Goal: Communication & Community: Answer question/provide support

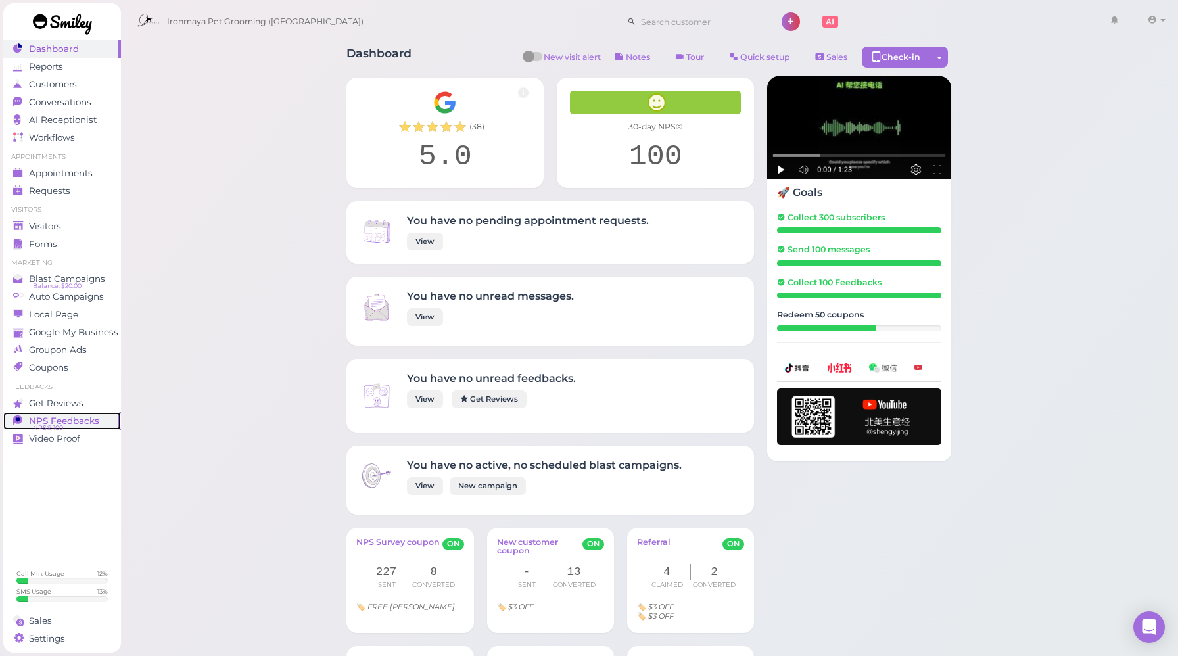
click at [73, 428] on link "NPS Feedbacks NPS® 100 0" at bounding box center [62, 421] width 118 height 18
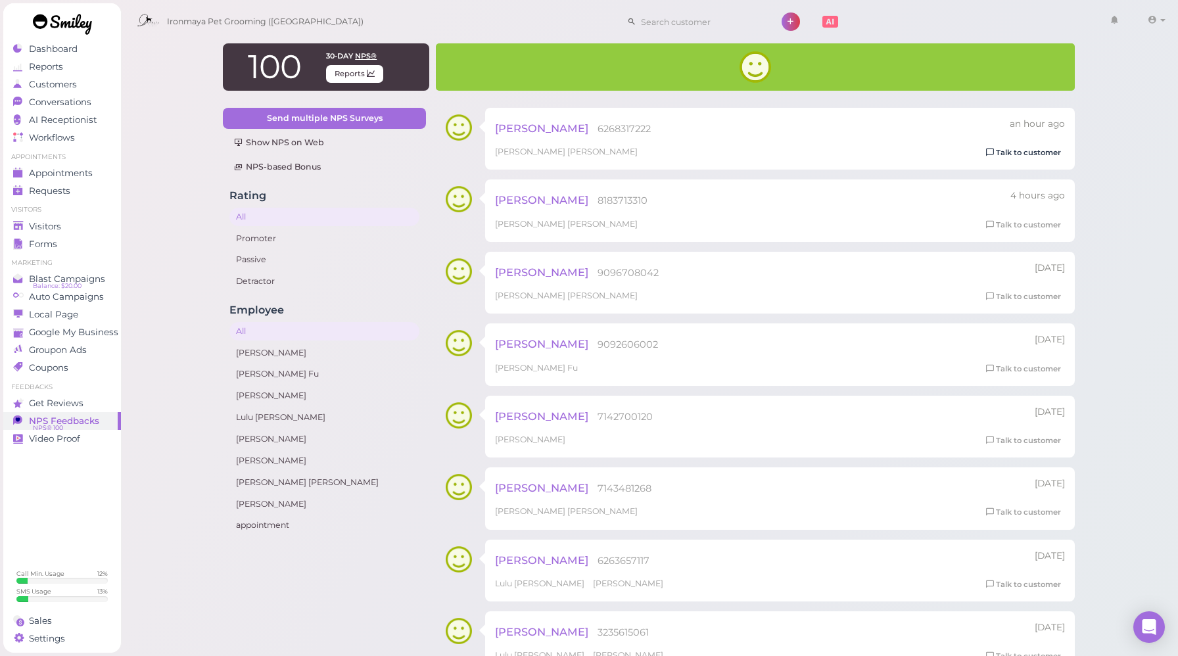
click at [1044, 150] on link "Talk to customer" at bounding box center [1023, 153] width 83 height 14
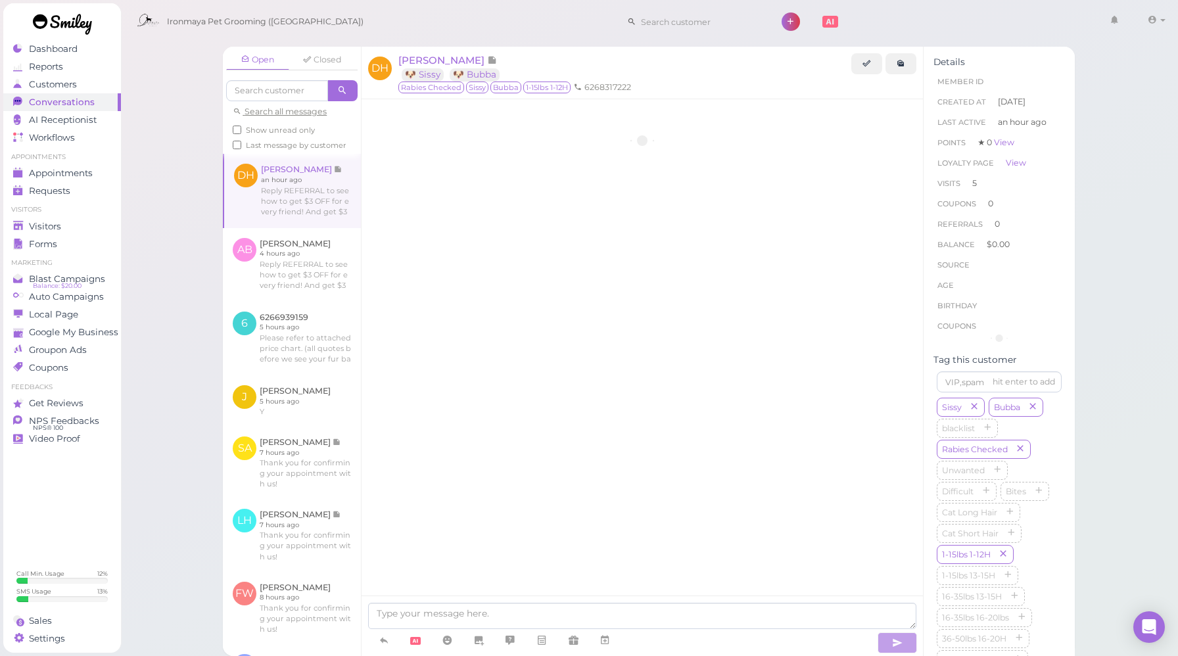
scroll to position [1838, 0]
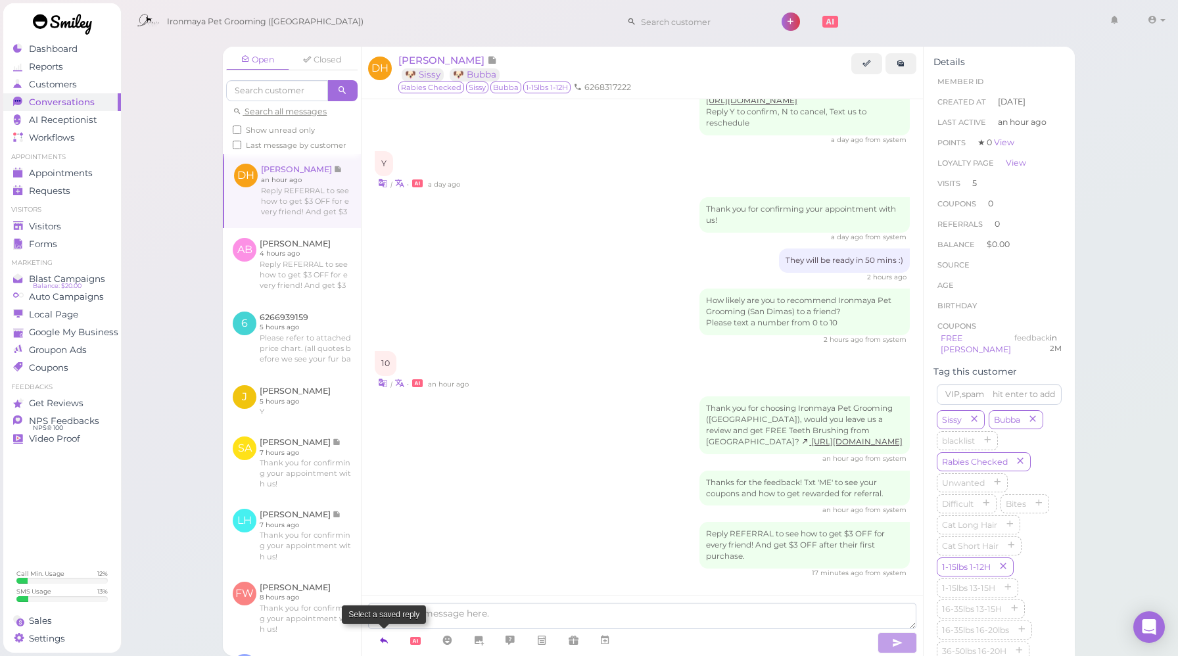
click at [381, 634] on icon at bounding box center [384, 640] width 11 height 13
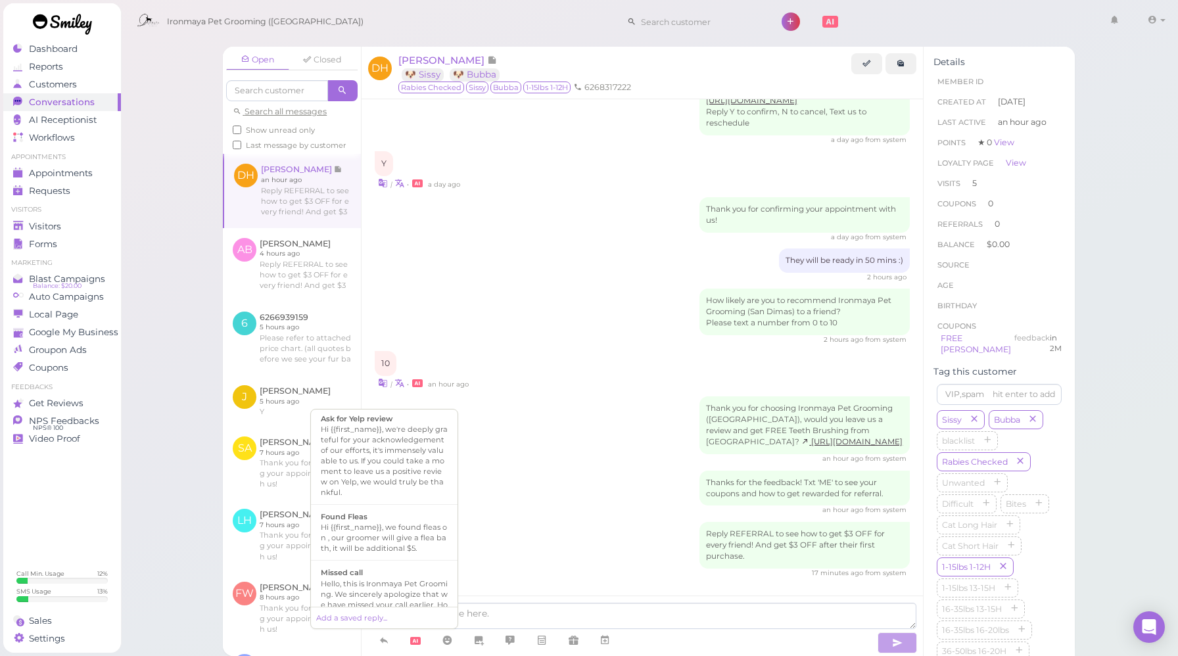
scroll to position [191, 0]
click at [417, 444] on div "Hi {{first_name}}, we're deeply grateful for your acknowledgement of our effort…" at bounding box center [384, 451] width 127 height 74
type textarea "Hi {{first_name}}, we're deeply grateful for your acknowledgement of our effort…"
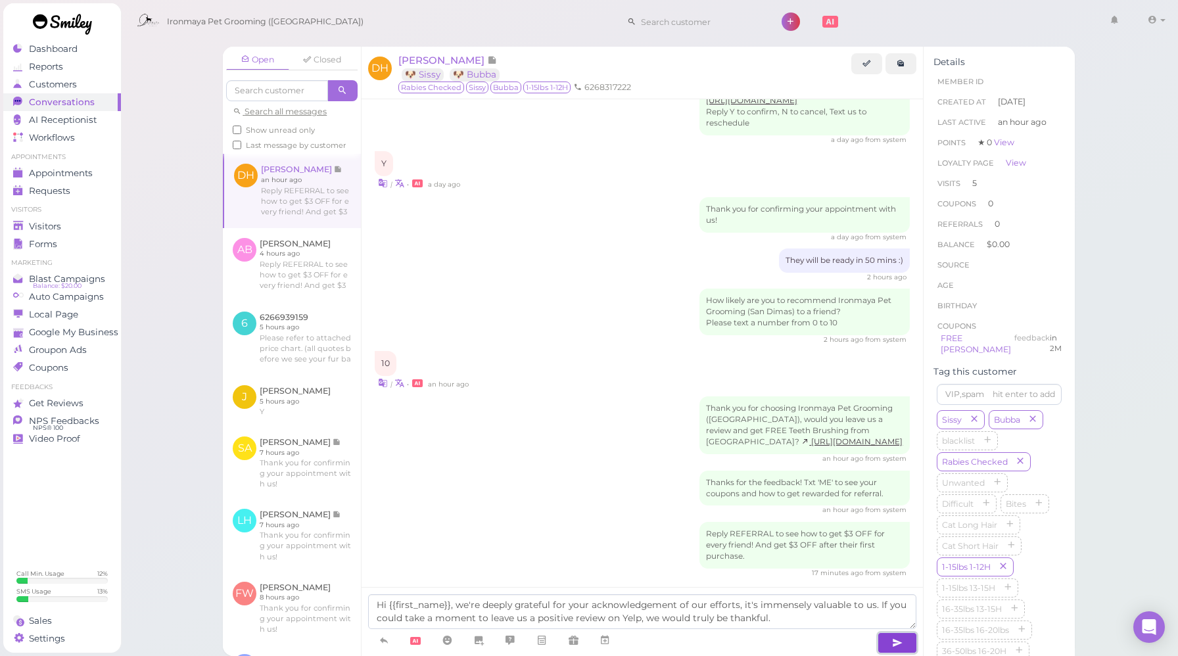
click at [890, 641] on button "button" at bounding box center [896, 642] width 39 height 21
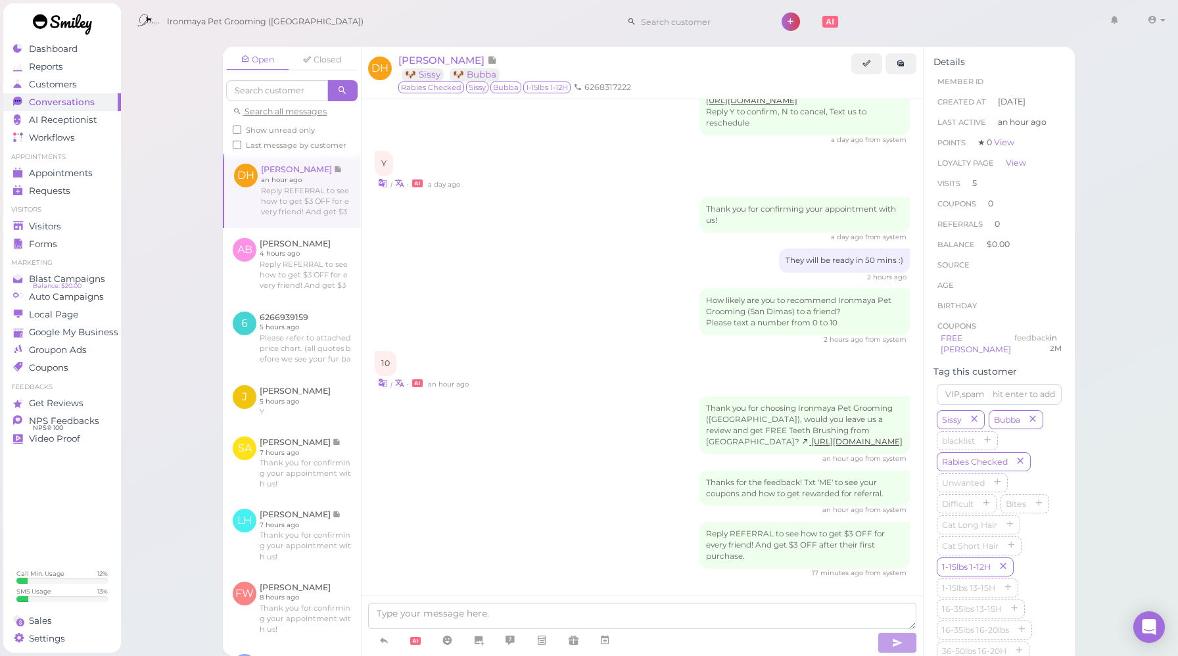
scroll to position [1913, 0]
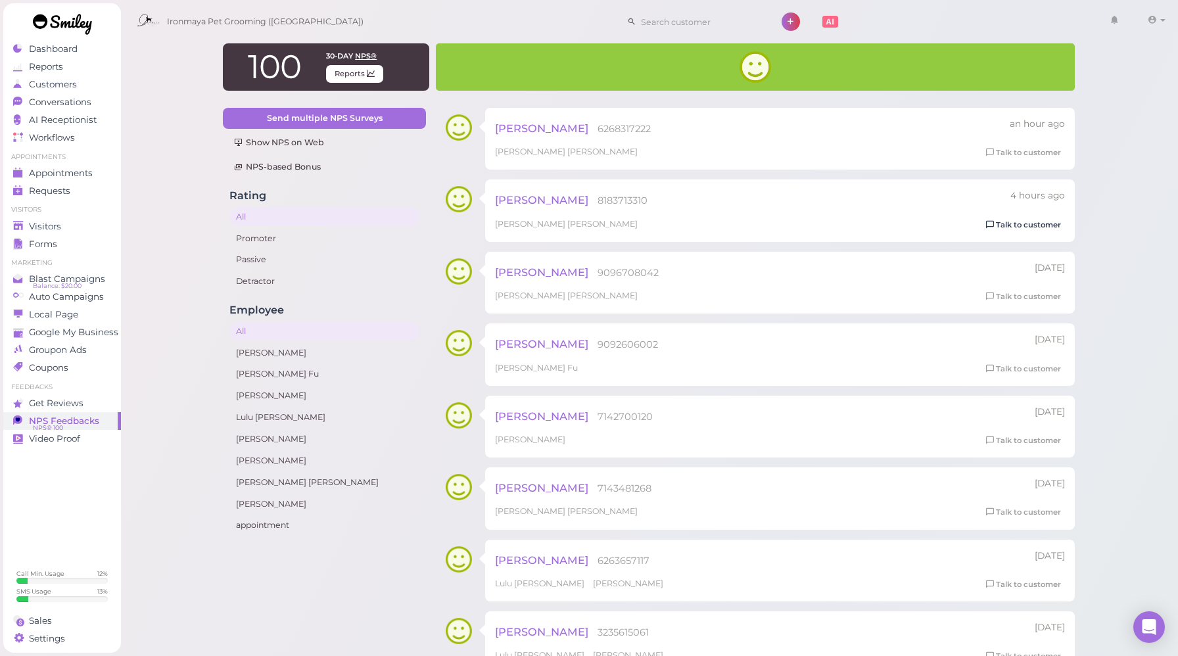
click at [1011, 224] on link "Talk to customer" at bounding box center [1023, 225] width 83 height 14
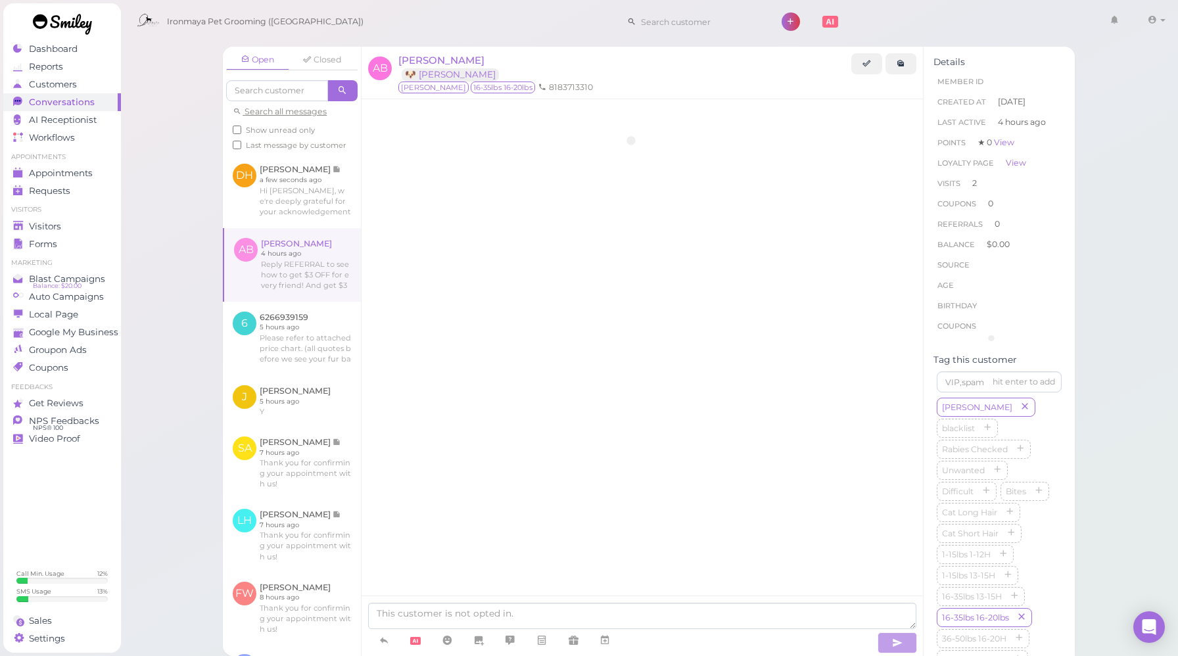
scroll to position [1135, 0]
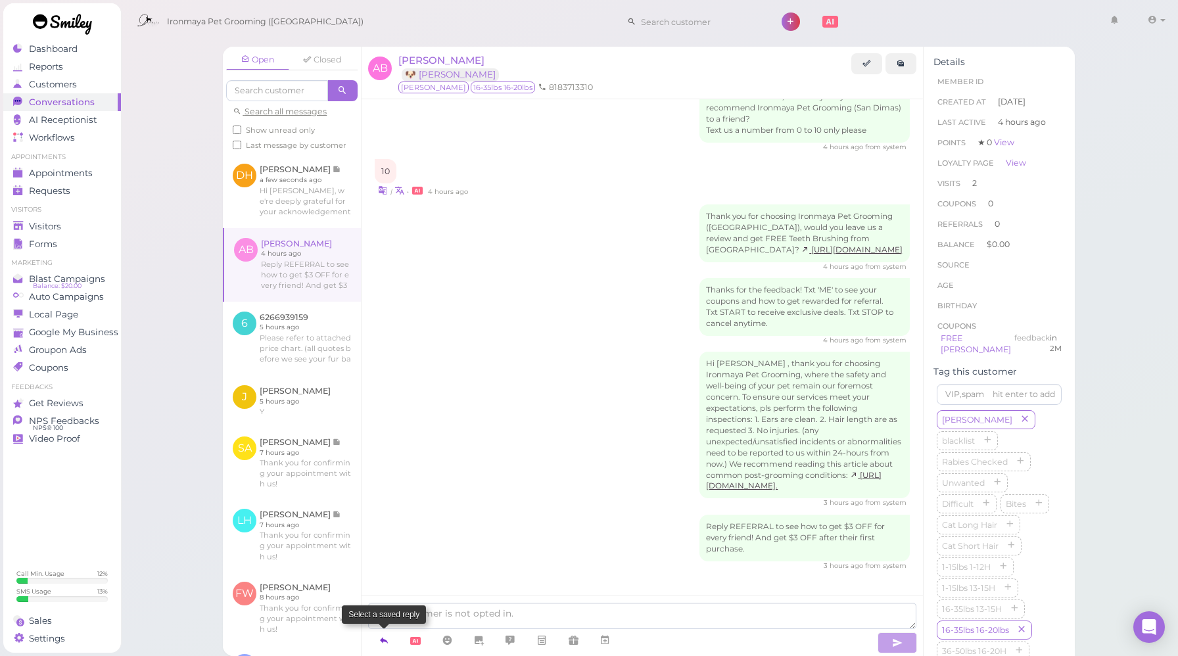
click at [379, 649] on link at bounding box center [384, 640] width 32 height 23
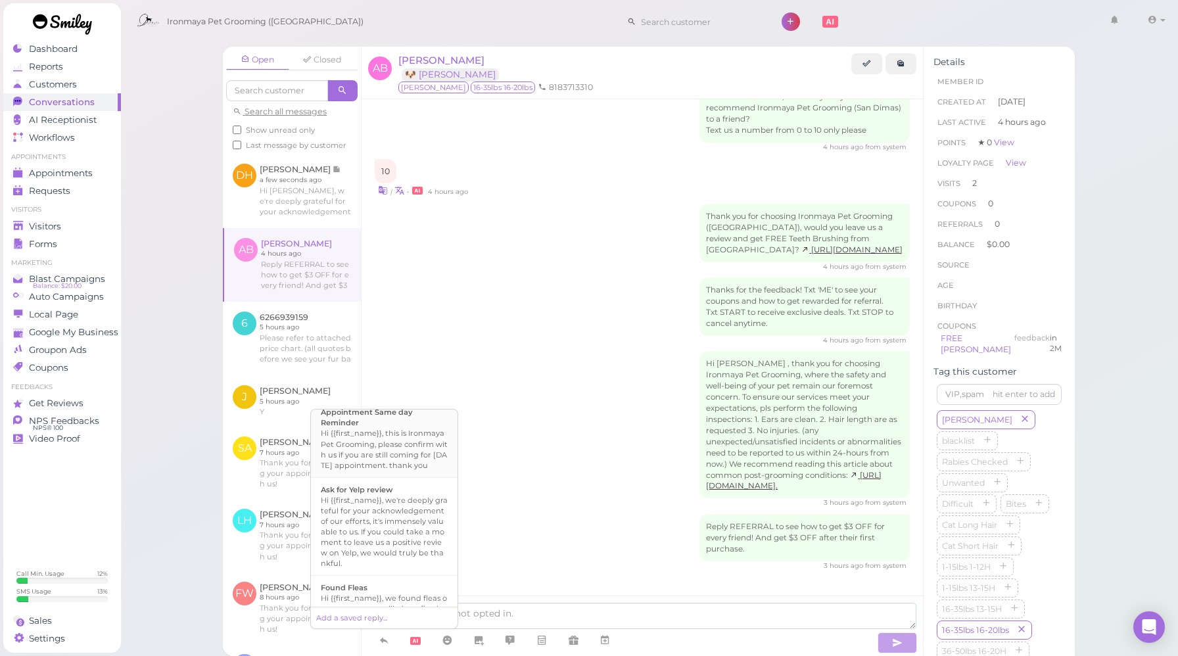
scroll to position [112, 0]
click at [409, 524] on div "Hi {{first_name}}, we're deeply grateful for your acknowledgement of our effort…" at bounding box center [384, 531] width 127 height 74
type textarea "Hi {{first_name}}, we're deeply grateful for your acknowledgement of our effort…"
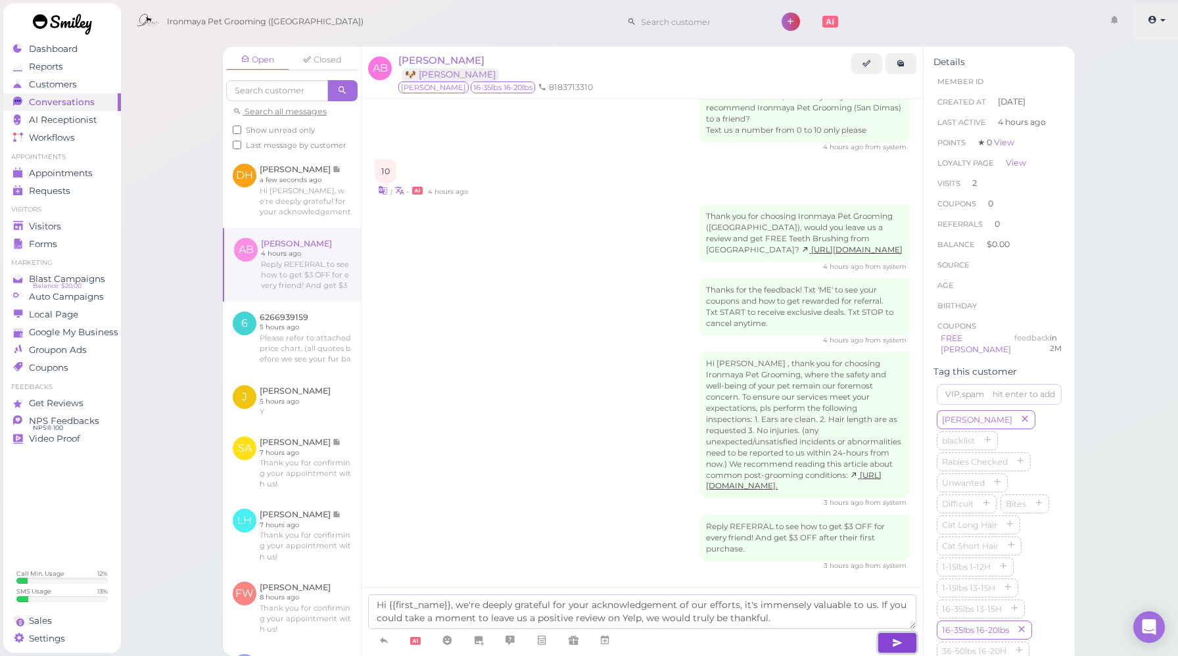
click at [890, 638] on button "button" at bounding box center [896, 642] width 39 height 21
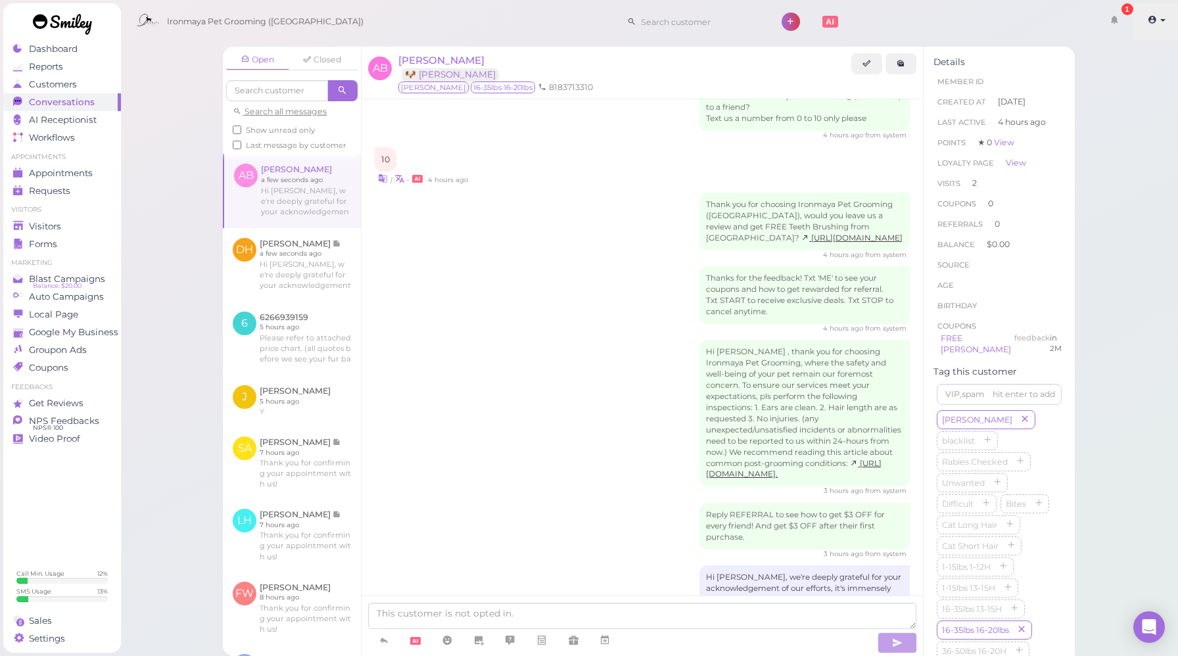
scroll to position [1211, 0]
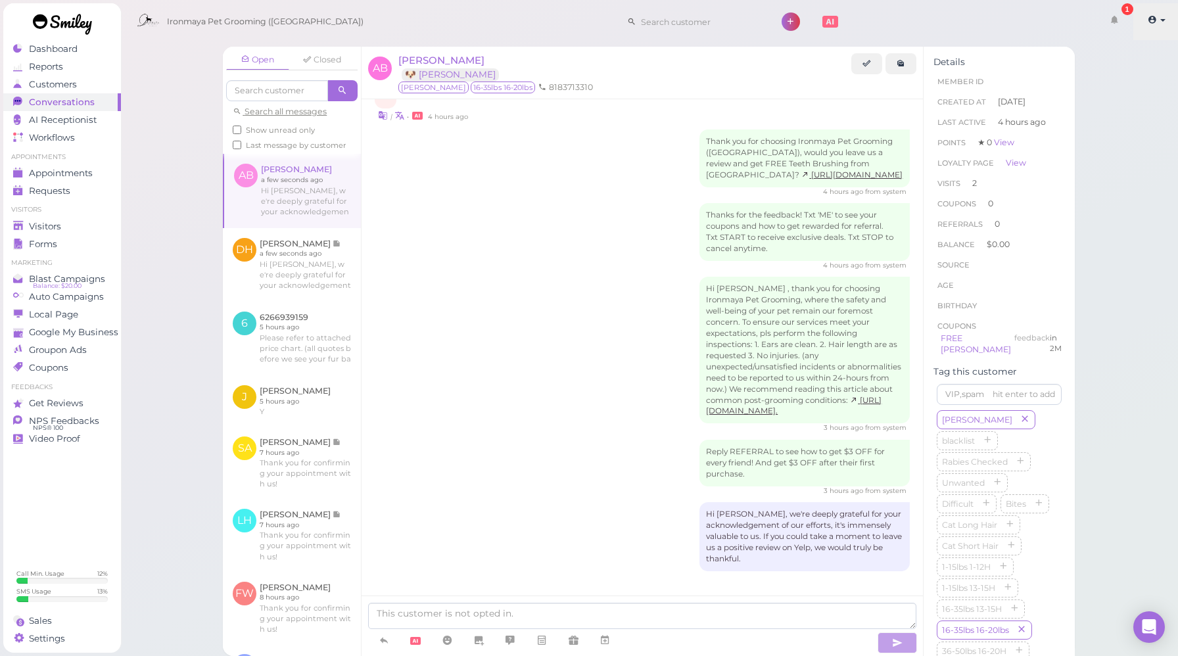
click at [1153, 22] on icon at bounding box center [1152, 20] width 9 height 12
click at [1140, 101] on link "Logout" at bounding box center [1125, 99] width 107 height 16
